Goal: Information Seeking & Learning: Learn about a topic

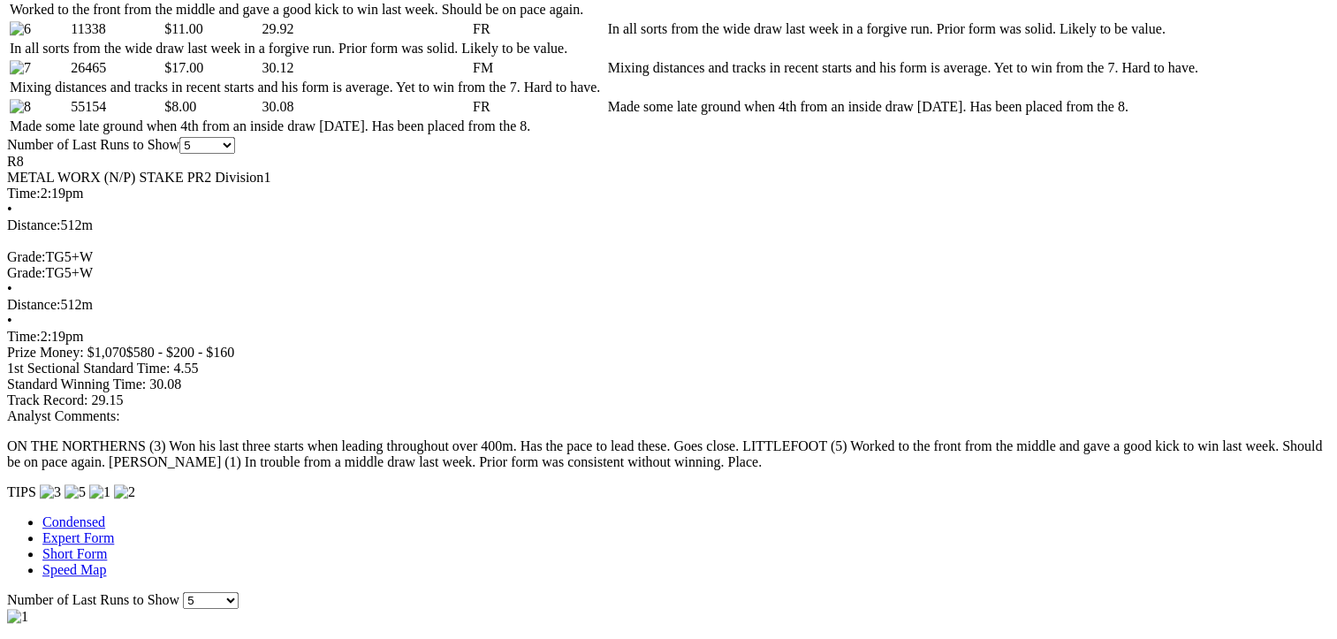
scroll to position [1326, 0]
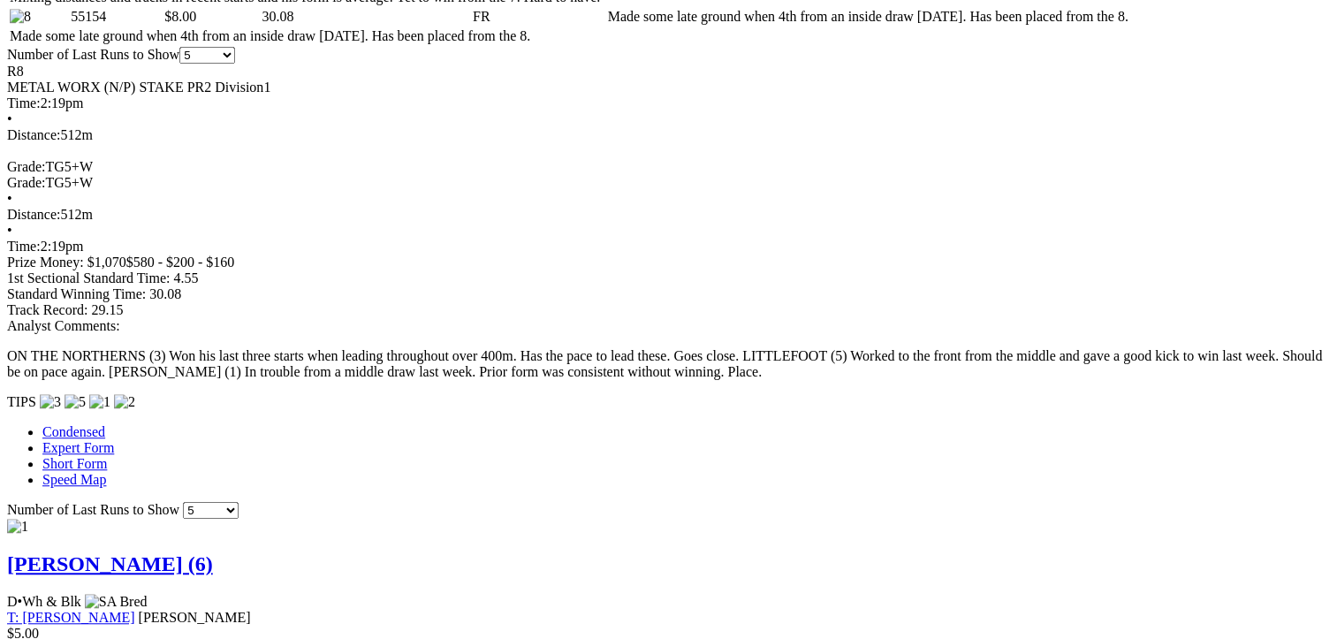
scroll to position [1326, 0]
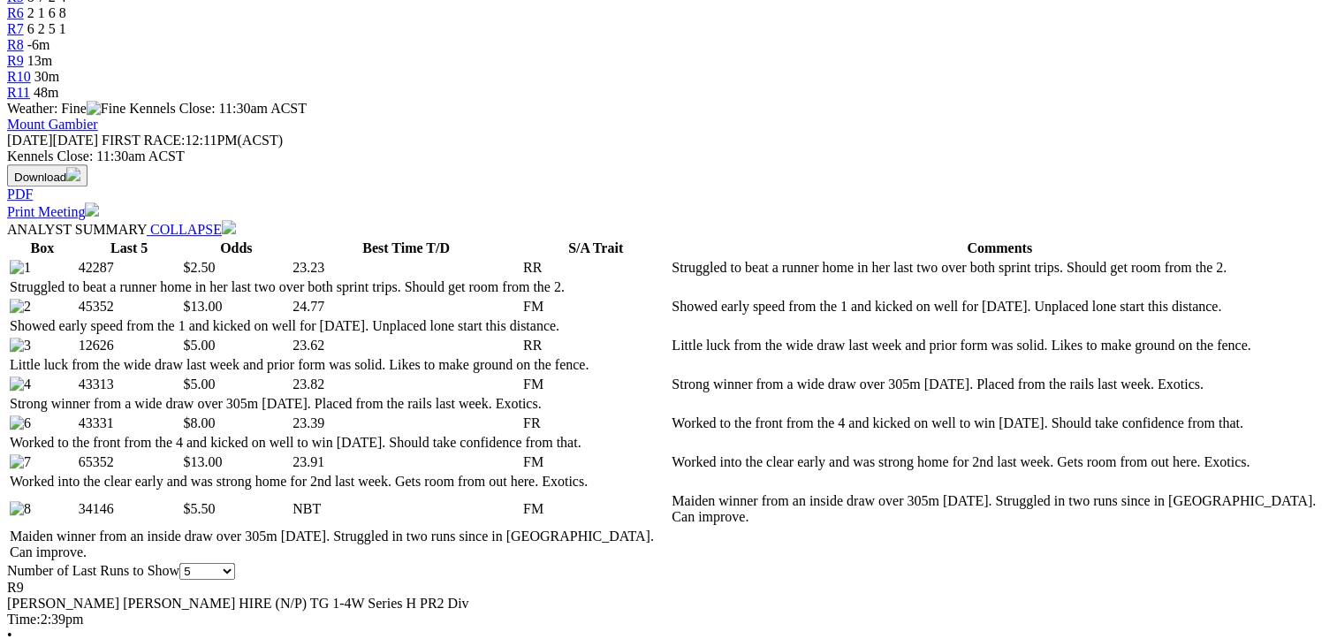
scroll to position [795, 0]
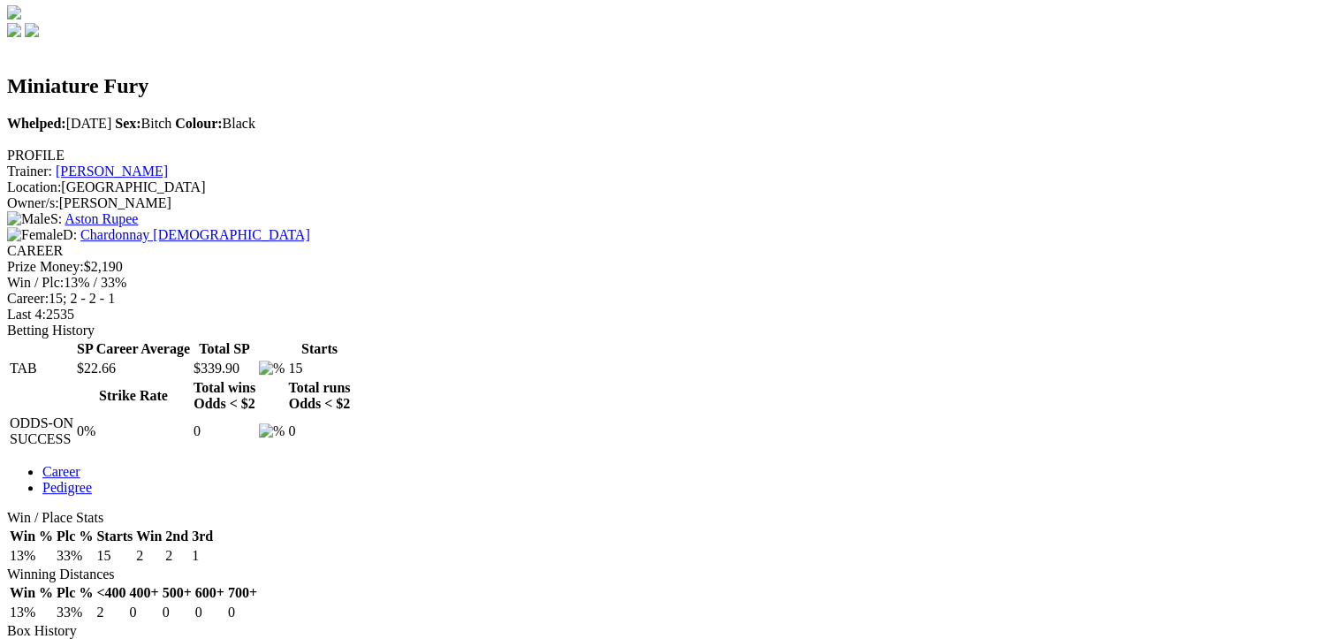
scroll to position [619, 0]
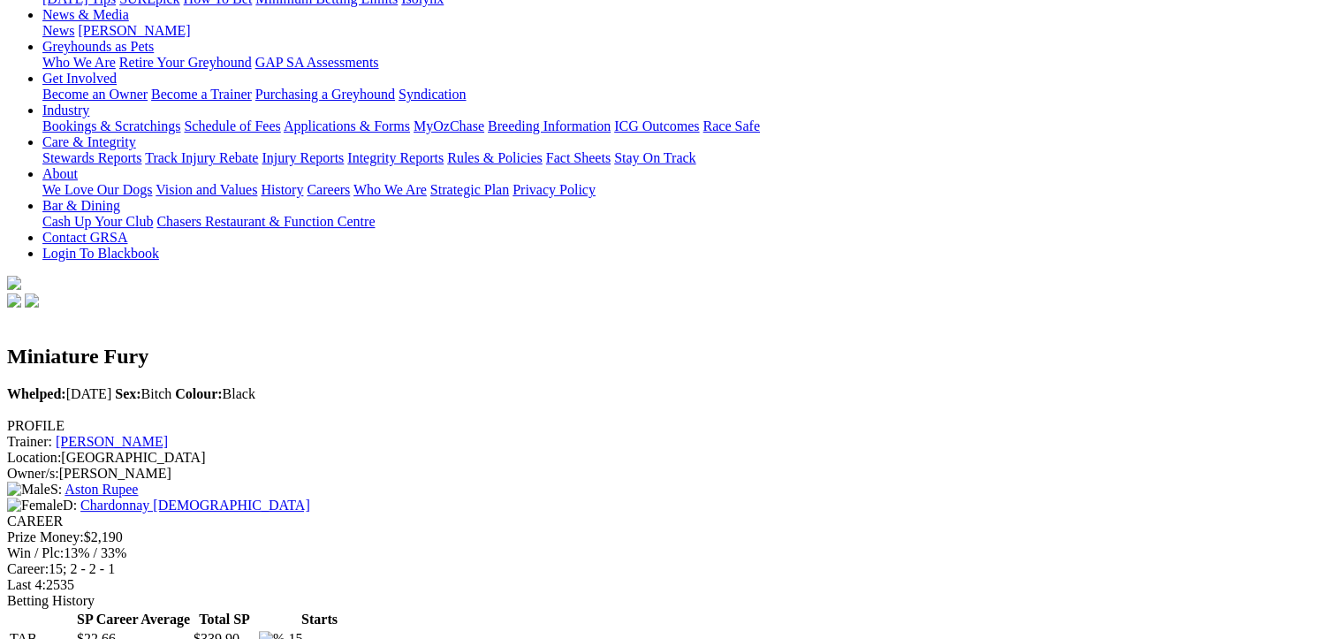
scroll to position [0, 0]
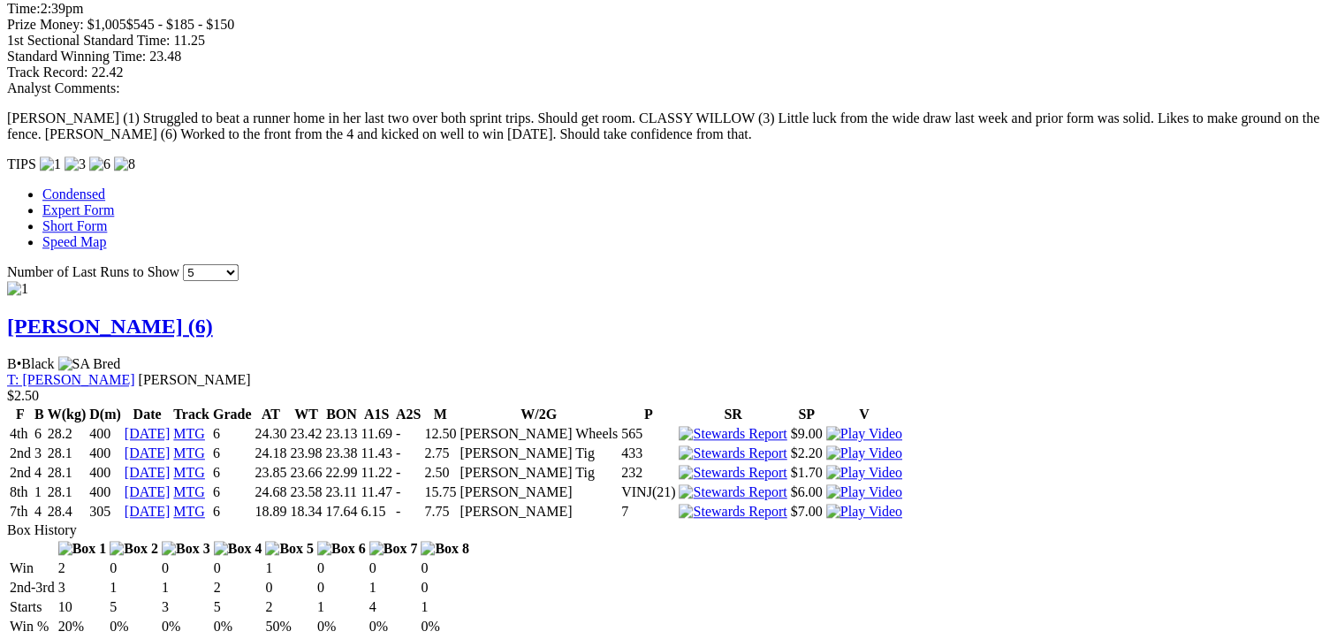
scroll to position [1502, 0]
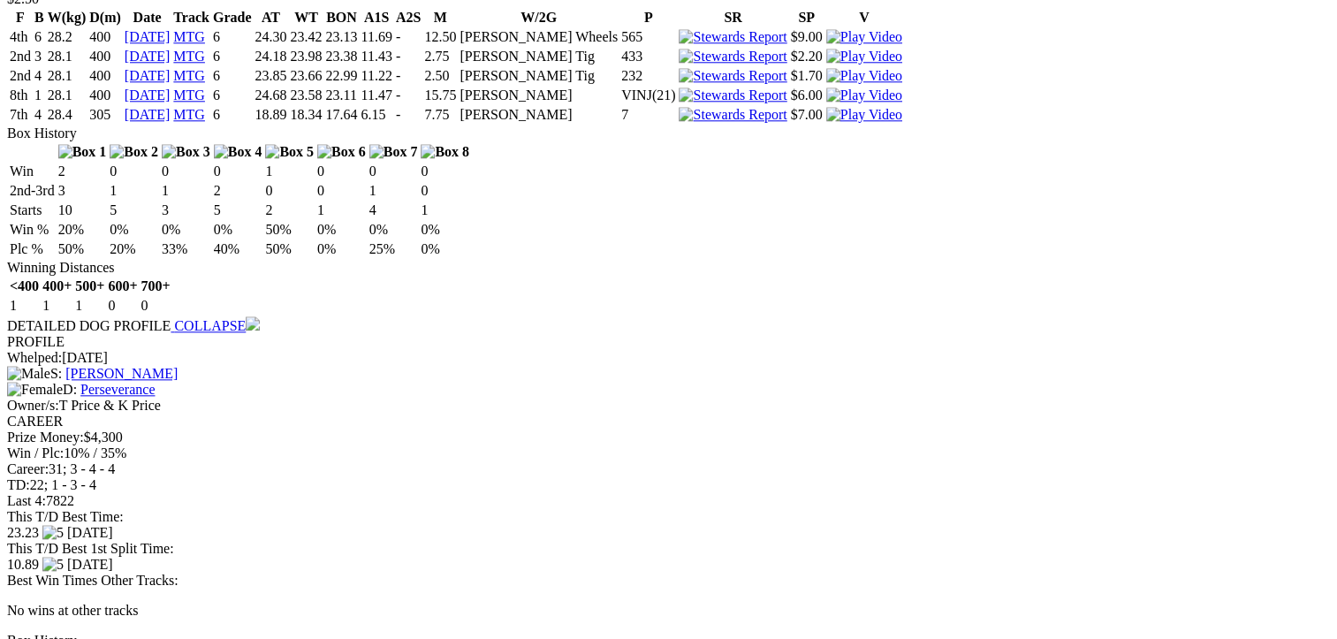
scroll to position [1944, 0]
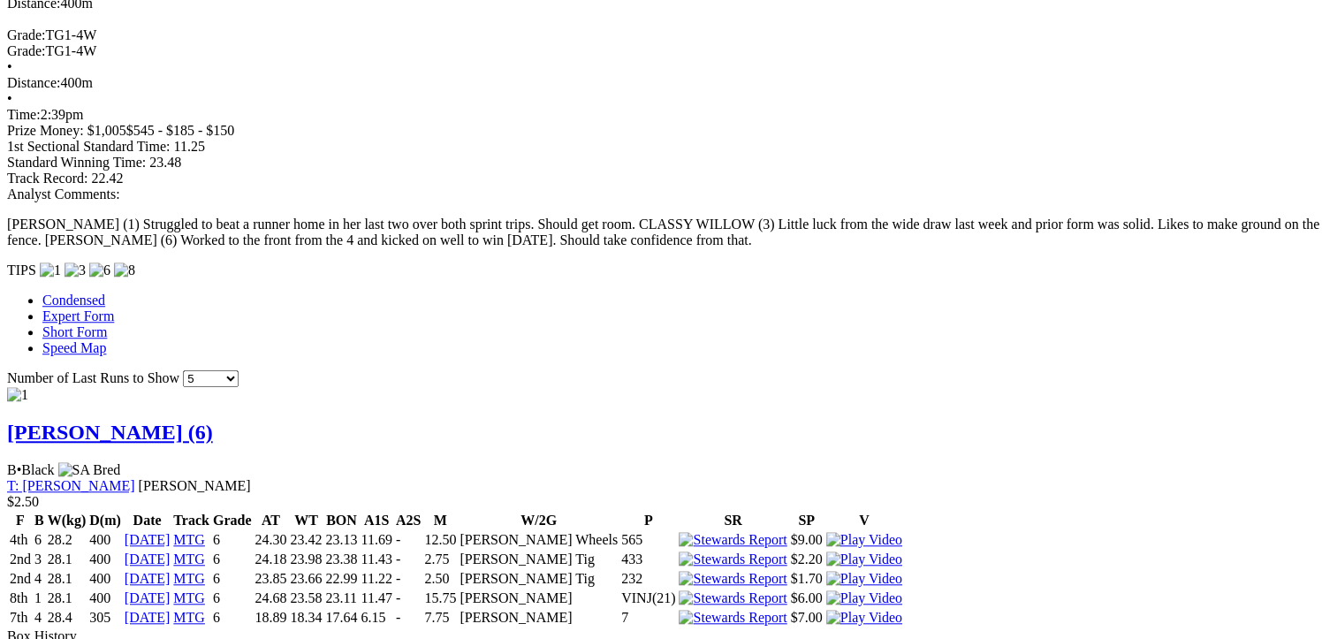
scroll to position [1502, 0]
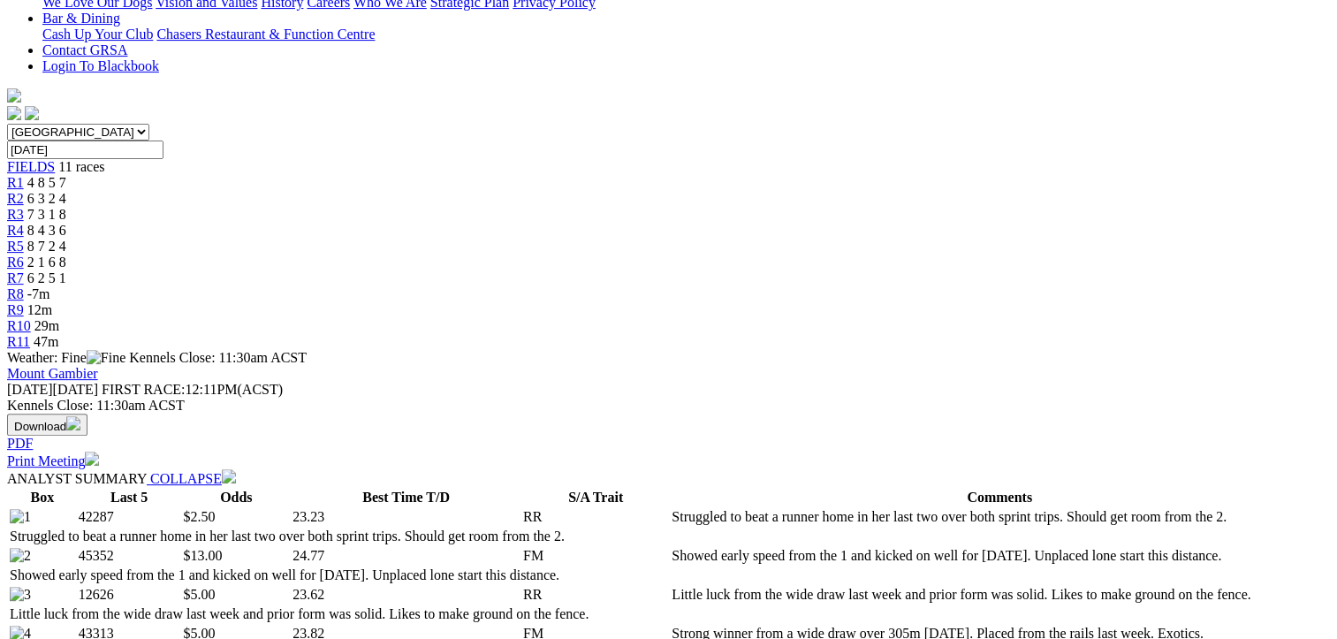
scroll to position [0, 0]
